Goal: Task Accomplishment & Management: Use online tool/utility

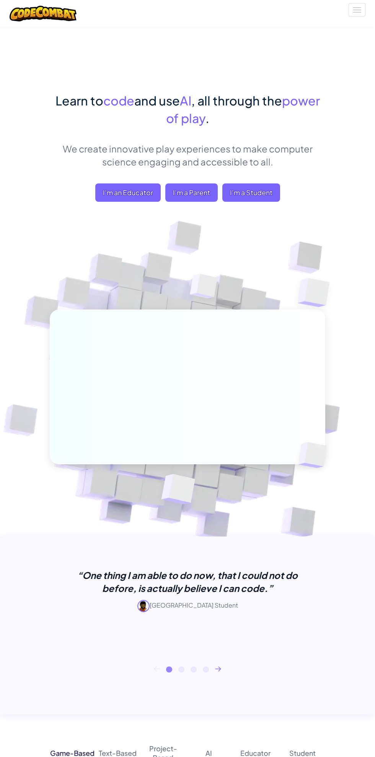
click at [243, 198] on span "I'm a Student" at bounding box center [251, 193] width 58 height 18
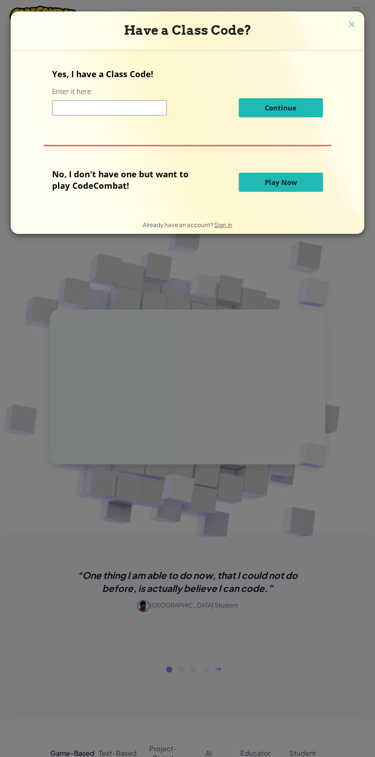
click at [275, 183] on span "Play Now" at bounding box center [281, 182] width 32 height 9
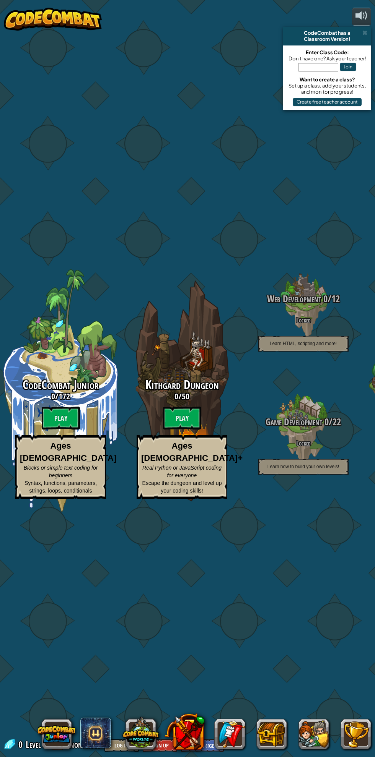
click at [61, 419] on btn "Play" at bounding box center [61, 418] width 38 height 23
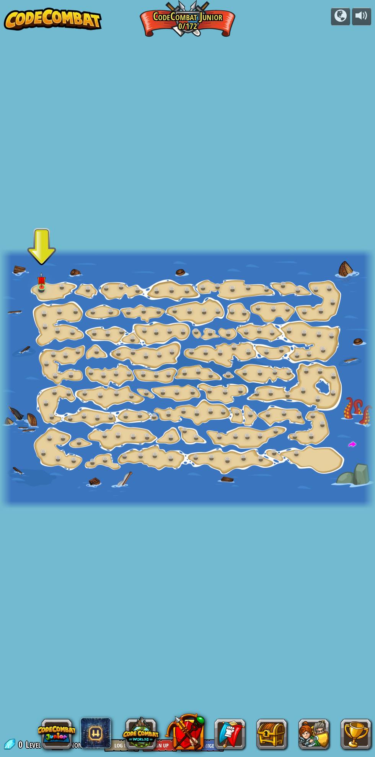
click at [41, 285] on img at bounding box center [41, 280] width 9 height 15
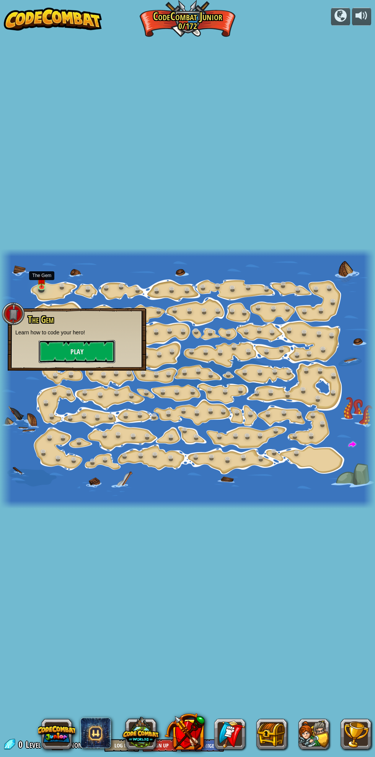
click at [77, 352] on button "Play" at bounding box center [77, 351] width 76 height 23
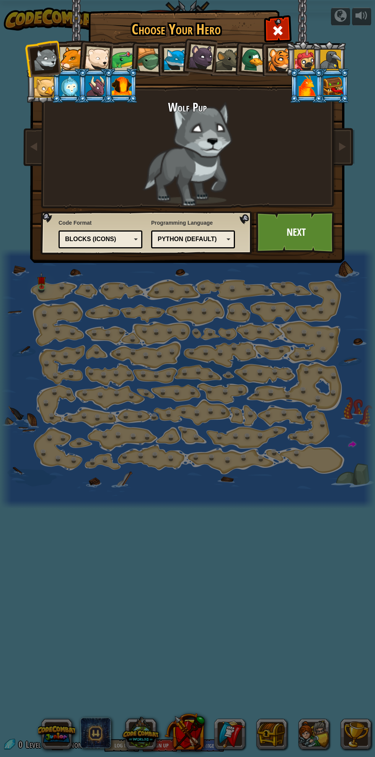
click at [74, 59] on div at bounding box center [71, 58] width 23 height 23
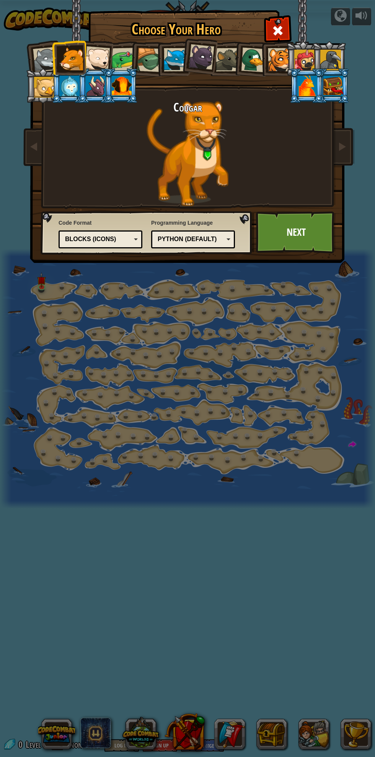
click at [312, 240] on link "Next" at bounding box center [296, 232] width 80 height 42
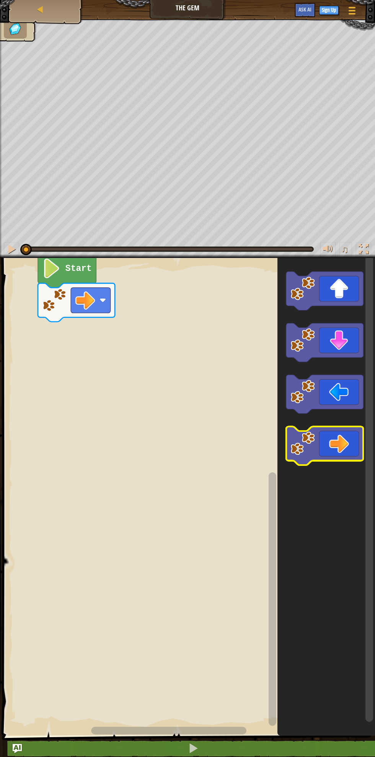
click at [331, 449] on icon "Blockly Workspace" at bounding box center [324, 446] width 77 height 39
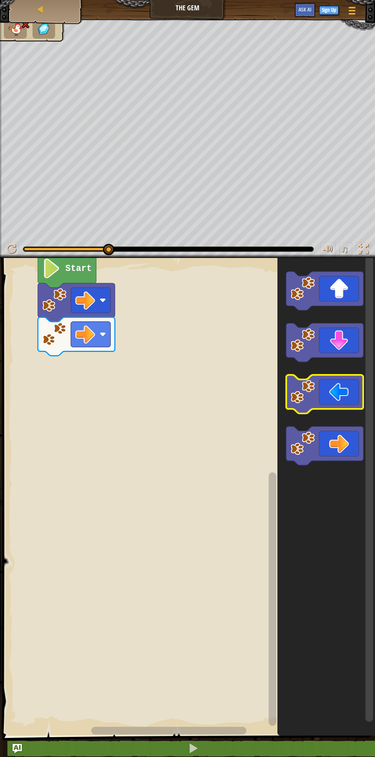
click at [335, 405] on icon "Blockly Workspace" at bounding box center [324, 394] width 77 height 39
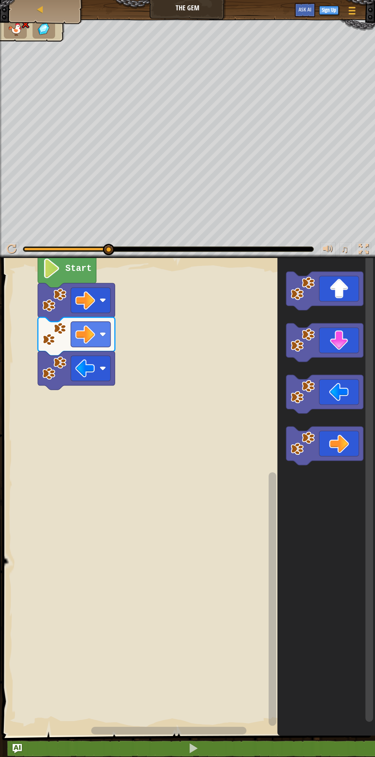
click at [343, 447] on icon "Blockly Workspace" at bounding box center [324, 446] width 77 height 39
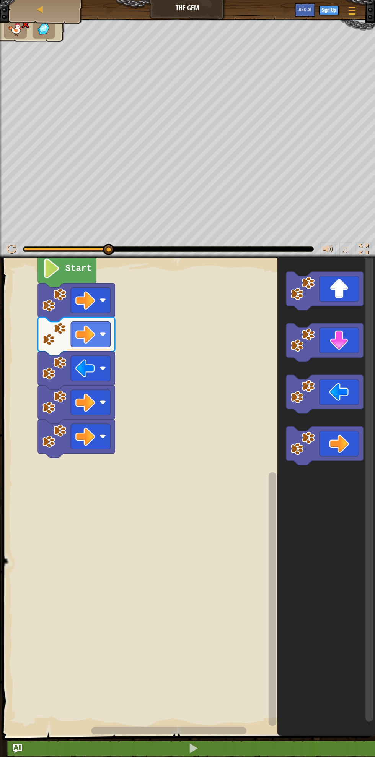
click at [73, 297] on rect "Blockly Workspace" at bounding box center [91, 300] width 40 height 25
click at [56, 267] on image "Blockly Workspace" at bounding box center [51, 268] width 19 height 20
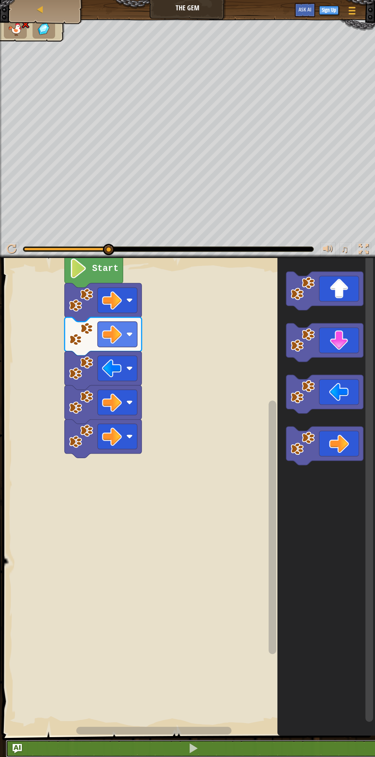
click at [187, 750] on button at bounding box center [193, 749] width 375 height 18
click at [338, 405] on icon "Blockly Workspace" at bounding box center [324, 394] width 77 height 39
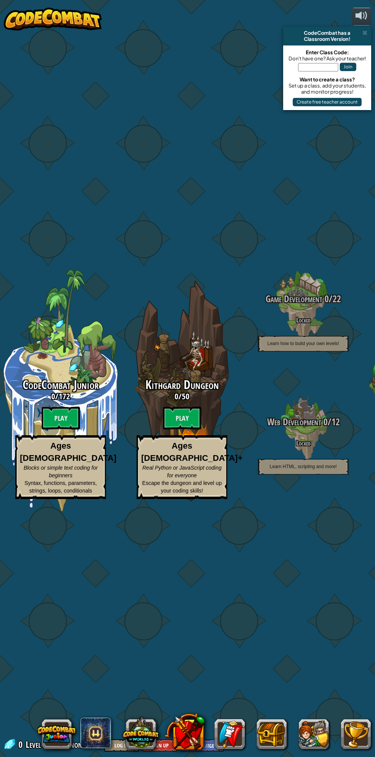
click at [180, 419] on btn "Play" at bounding box center [182, 418] width 38 height 23
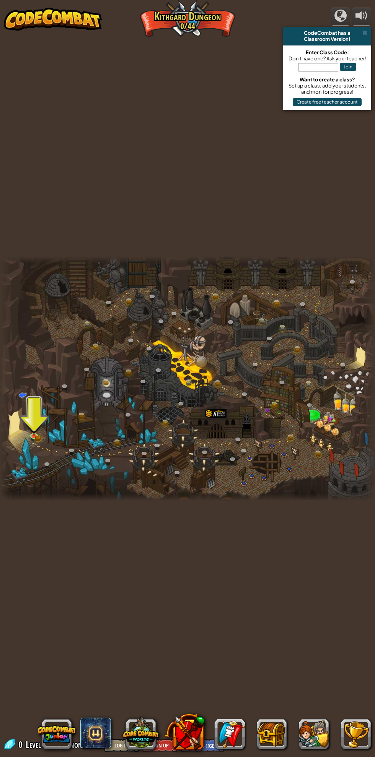
click at [38, 435] on img at bounding box center [33, 429] width 9 height 15
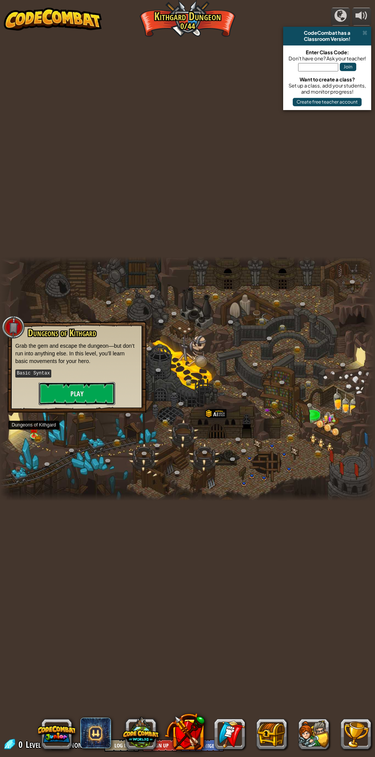
click at [85, 393] on button "Play" at bounding box center [77, 393] width 76 height 23
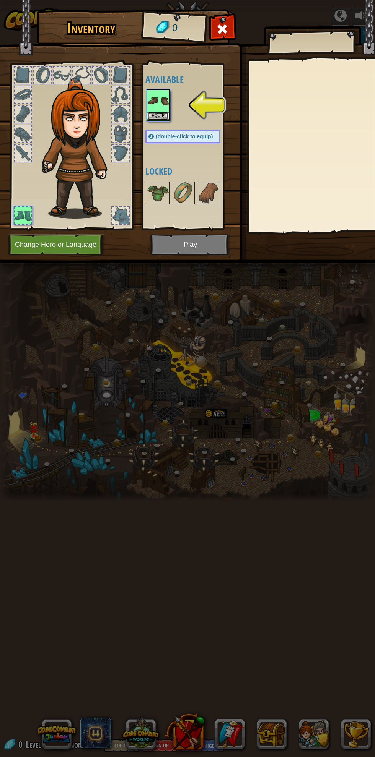
click at [156, 113] on button "Equip" at bounding box center [157, 116] width 21 height 8
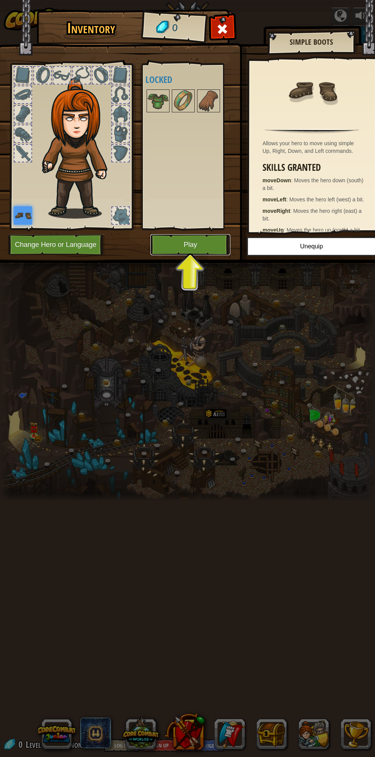
click at [185, 249] on button "Play" at bounding box center [190, 244] width 80 height 21
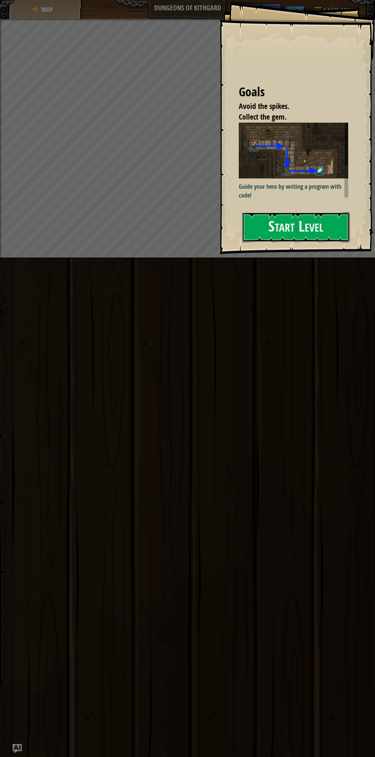
click at [310, 236] on button "Start Level" at bounding box center [295, 227] width 107 height 30
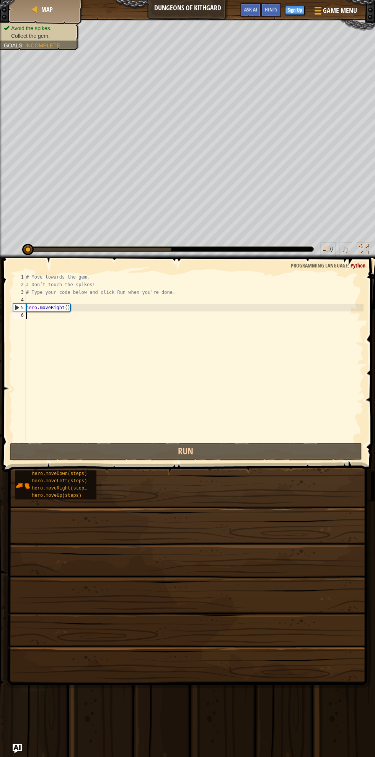
scroll to position [3, 0]
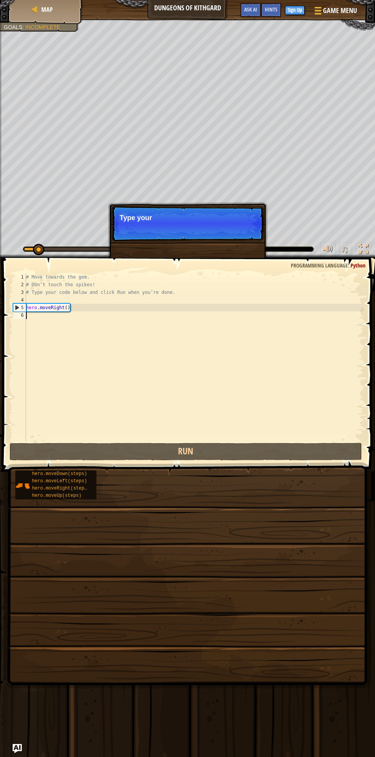
click at [238, 236] on p "Skip (esc) Continue Type your" at bounding box center [188, 223] width 152 height 35
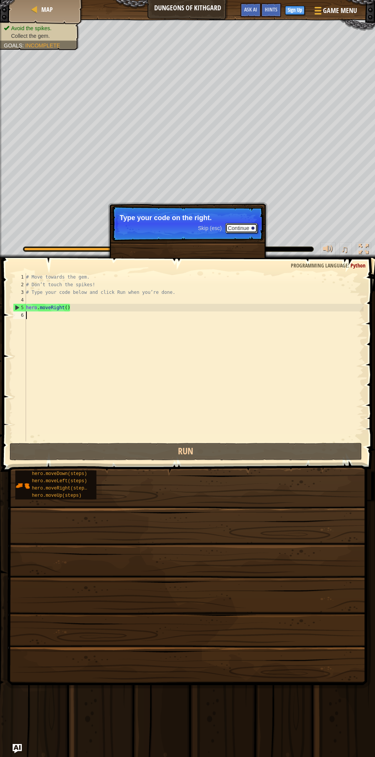
click at [241, 225] on button "Continue" at bounding box center [241, 228] width 32 height 10
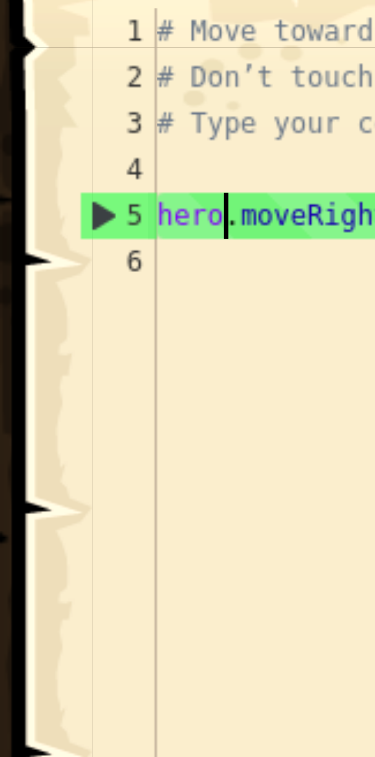
click at [36, 309] on div "# Move towards the gem. # Don’t touch the spikes! # Type your code below and cl…" at bounding box center [193, 365] width 339 height 184
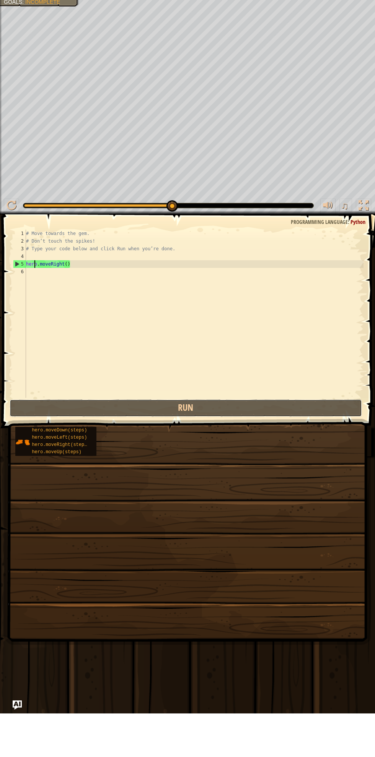
click at [267, 457] on button "Run" at bounding box center [186, 452] width 353 height 18
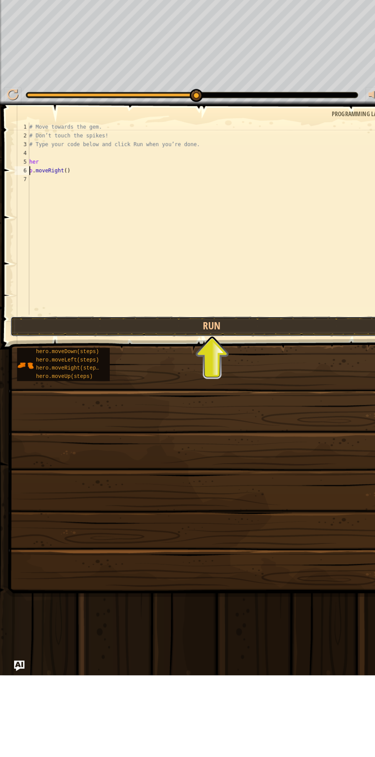
click at [218, 456] on button "Run" at bounding box center [186, 452] width 353 height 18
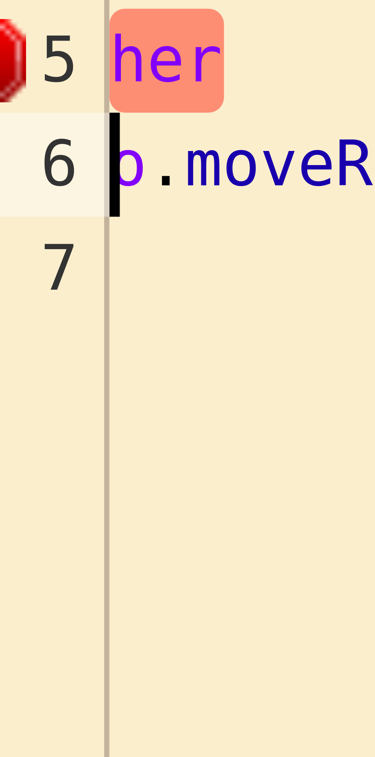
scroll to position [3, 0]
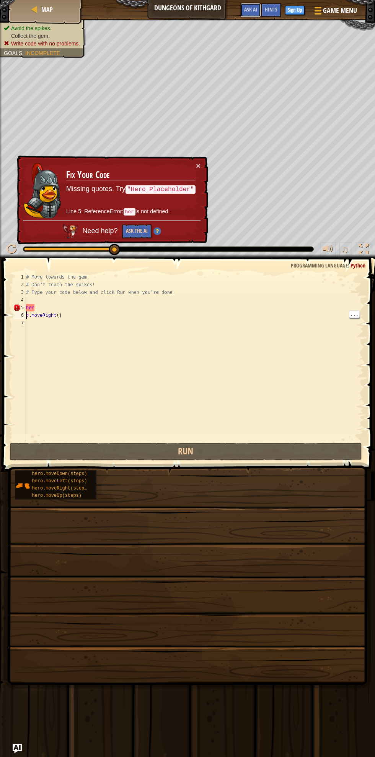
click at [244, 13] on span "Ask AI" at bounding box center [250, 9] width 13 height 7
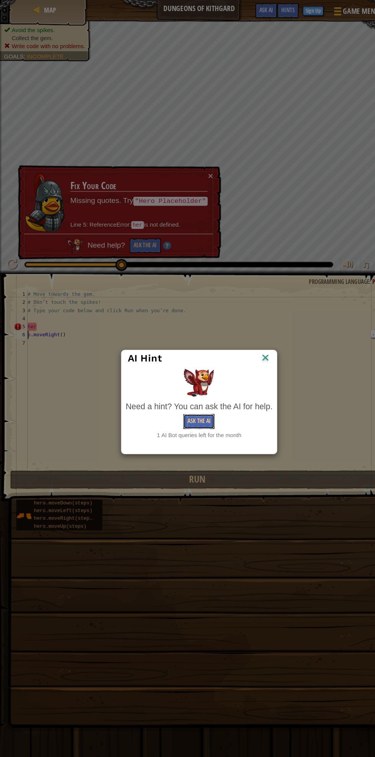
click at [195, 400] on button "Ask the AI" at bounding box center [186, 397] width 29 height 14
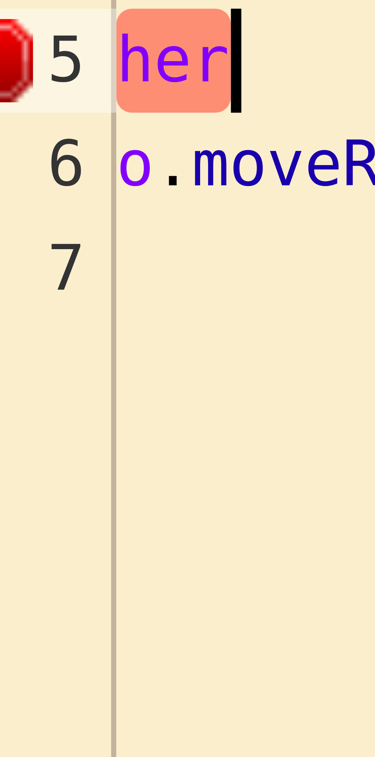
click at [38, 309] on div "# Move towards the gem. # Don’t touch the spikes! # Type your code below and cl…" at bounding box center [193, 365] width 339 height 184
type textarea "h"
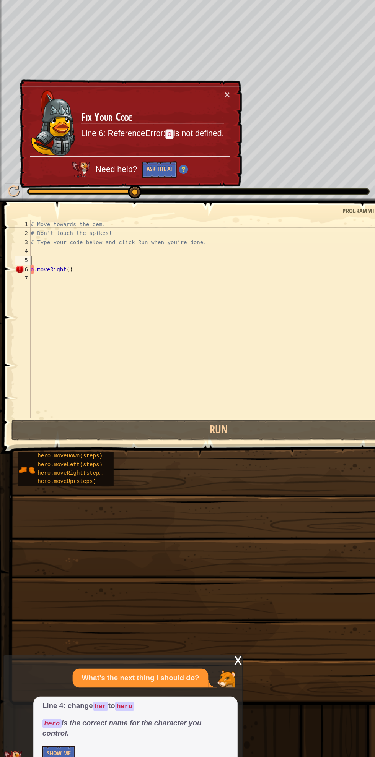
scroll to position [0, 0]
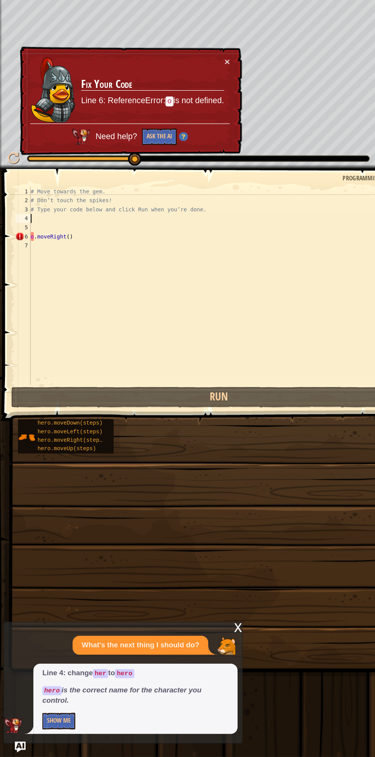
click at [98, 297] on div "# Move towards the gem. # Don’t touch the spikes! # Type your code below and cl…" at bounding box center [193, 365] width 339 height 184
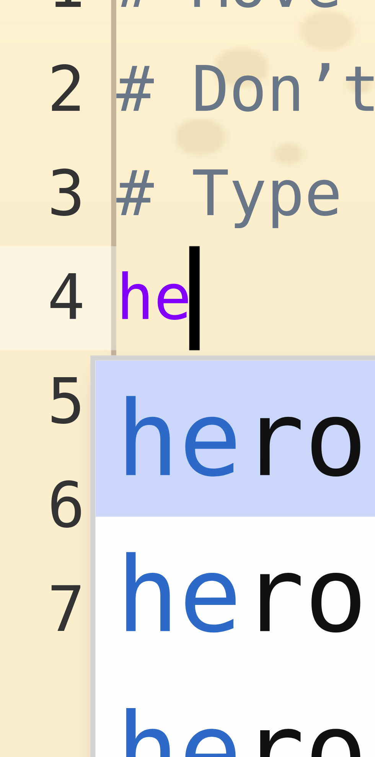
type textarea "her"
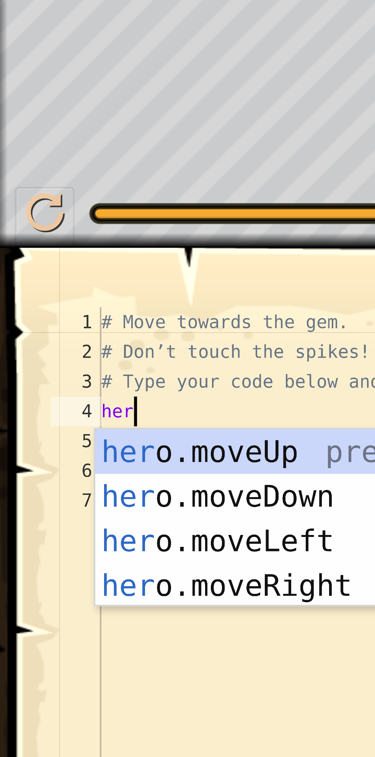
click at [67, 312] on div "her o.moveUp press enter her o.moveDown press enter her o.moveLeft press enter …" at bounding box center [96, 339] width 145 height 69
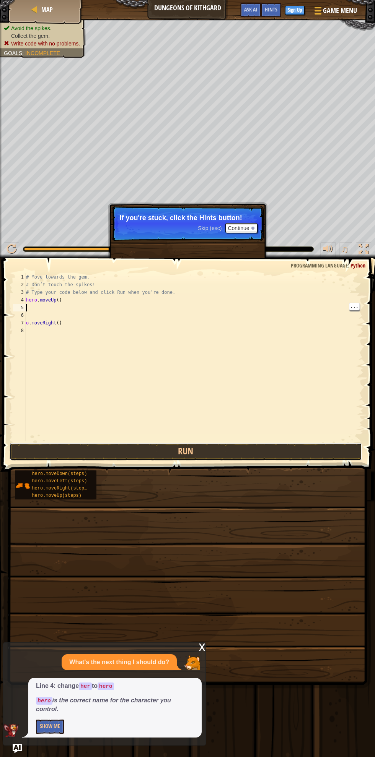
click at [258, 454] on button "Run" at bounding box center [186, 452] width 353 height 18
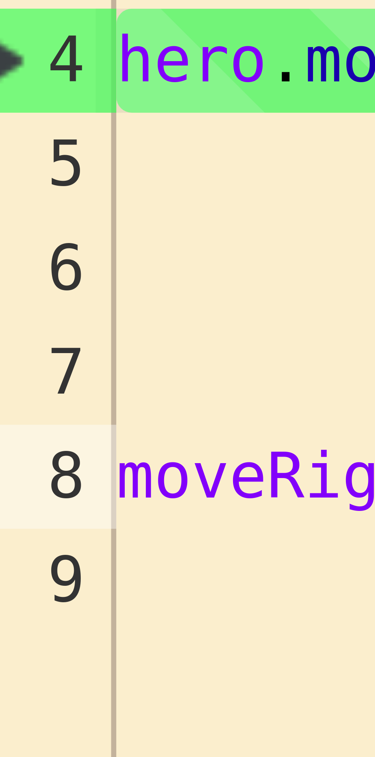
scroll to position [16, 0]
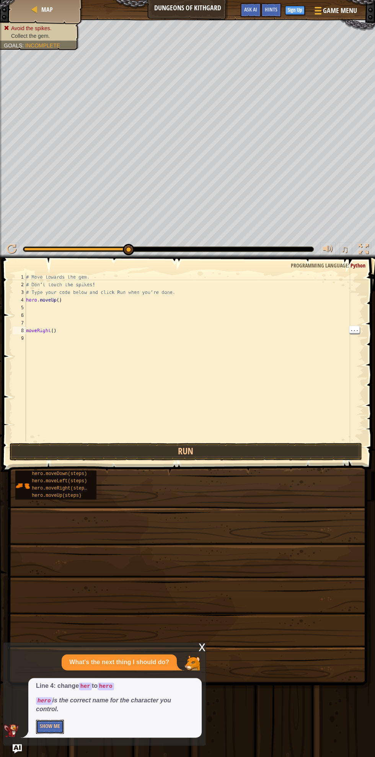
click at [59, 726] on button "Show Me" at bounding box center [50, 727] width 28 height 14
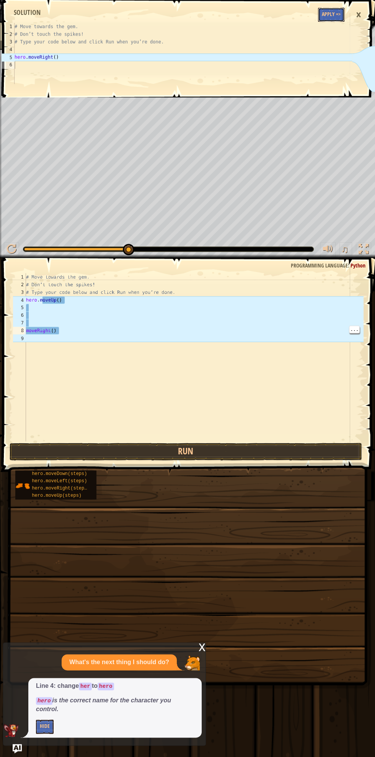
click at [331, 15] on button "Apply =>" at bounding box center [331, 15] width 26 height 14
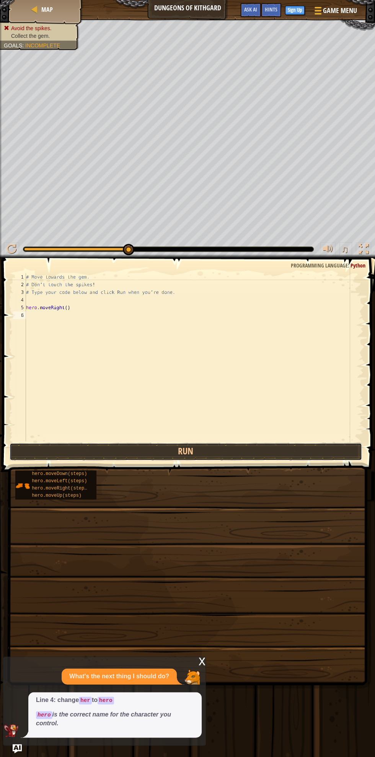
click at [241, 460] on button "Run" at bounding box center [186, 452] width 353 height 18
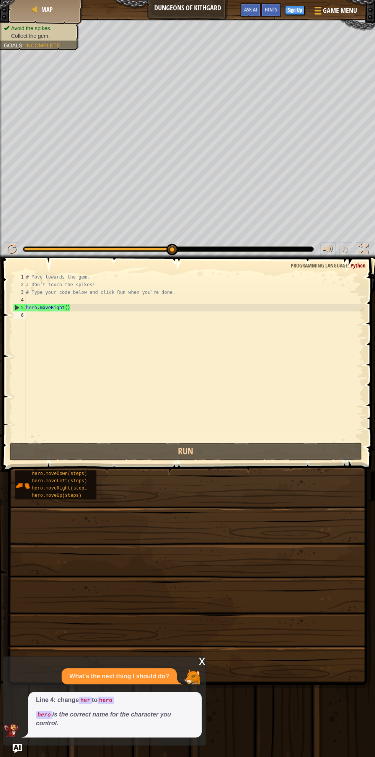
click at [54, 17] on div "Map" at bounding box center [45, 9] width 61 height 19
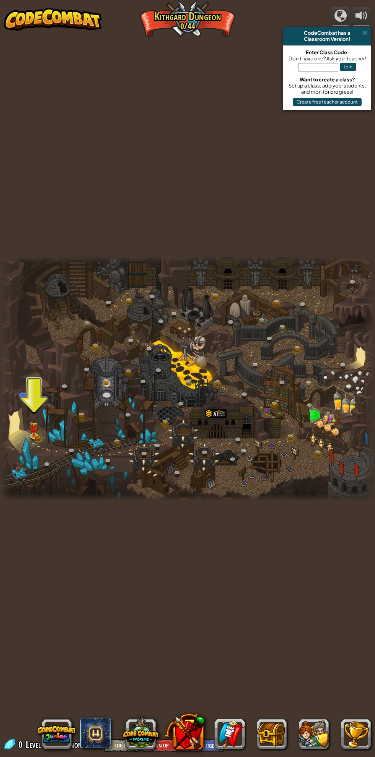
click at [153, 735] on button at bounding box center [140, 733] width 37 height 37
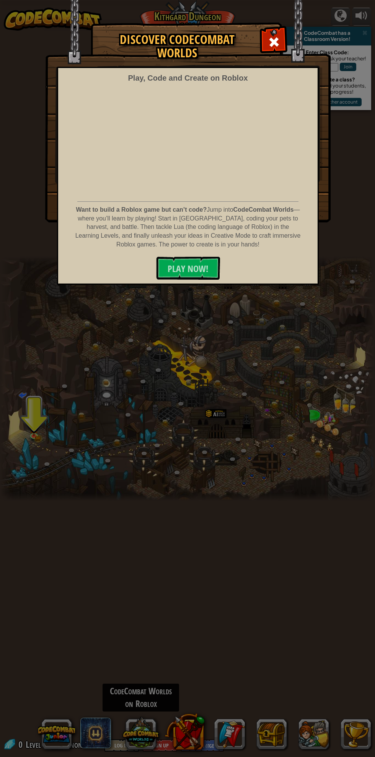
click at [149, 731] on div "Discover CodeCombat Worlds Play, Code and Create on Roblox Want to build a Robl…" at bounding box center [187, 378] width 375 height 757
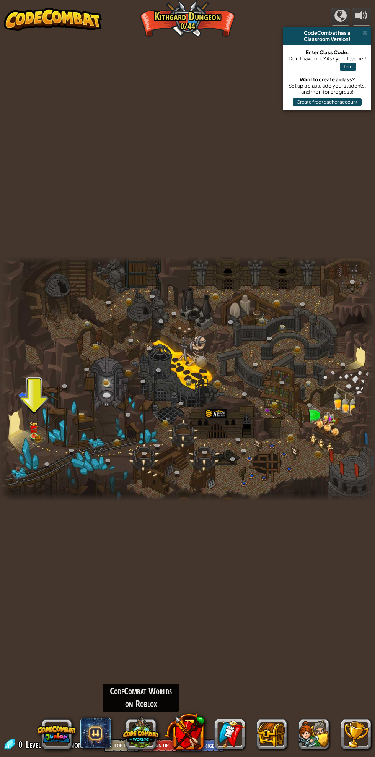
click at [151, 721] on button at bounding box center [140, 733] width 37 height 37
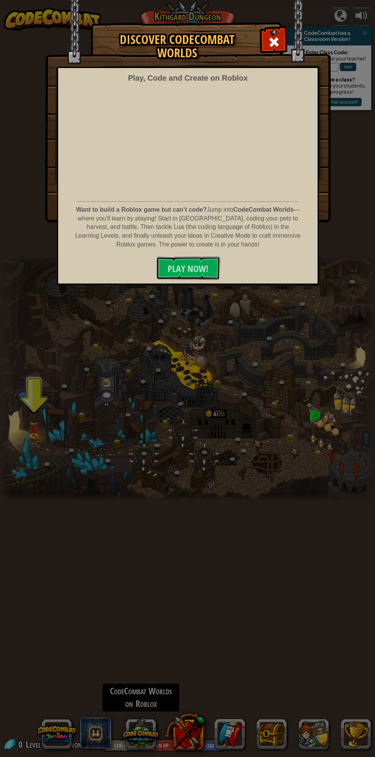
click at [190, 270] on span "PLAY NOW!" at bounding box center [187, 269] width 41 height 12
